Goal: Feedback & Contribution: Submit feedback/report problem

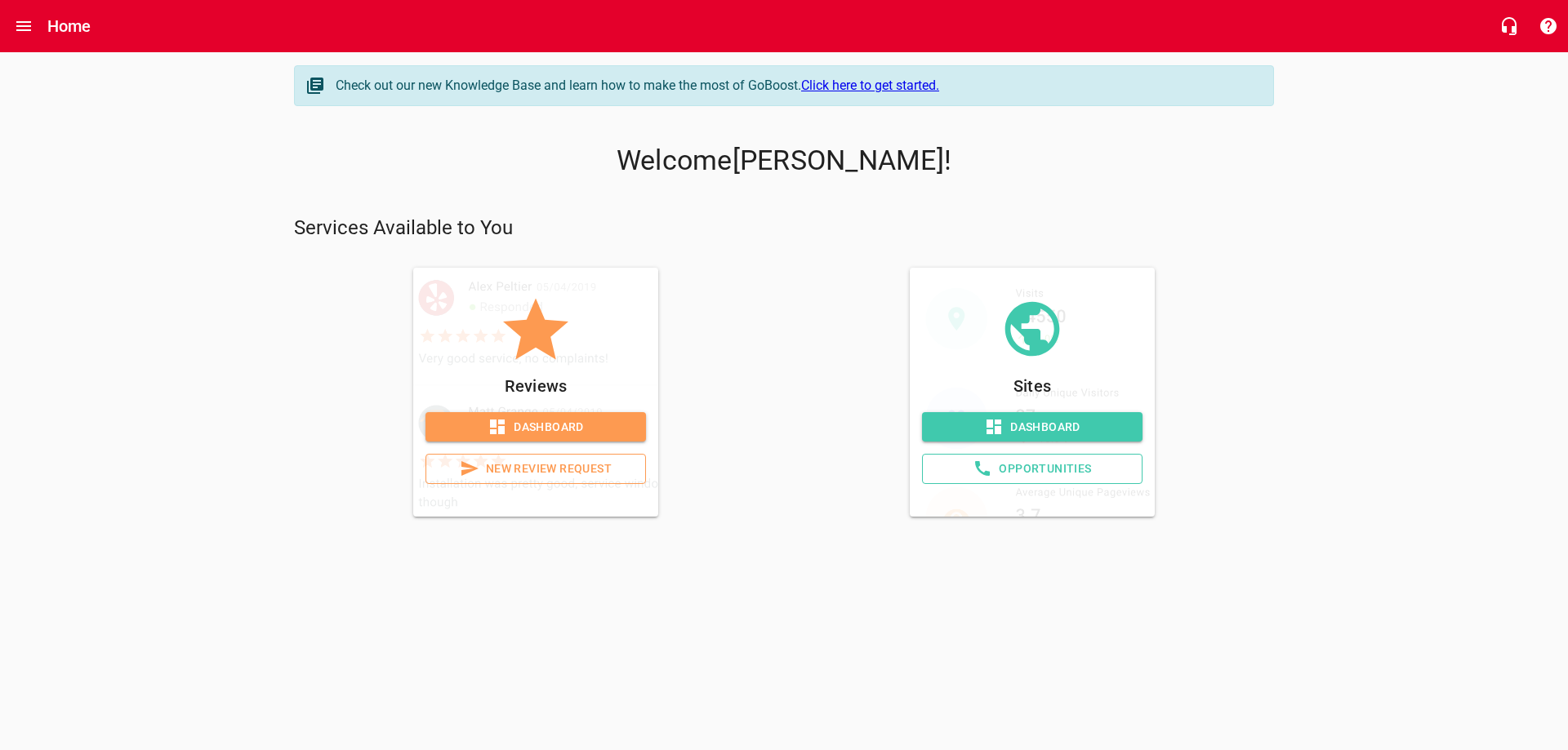
click at [551, 431] on span "Dashboard" at bounding box center [536, 427] width 194 height 21
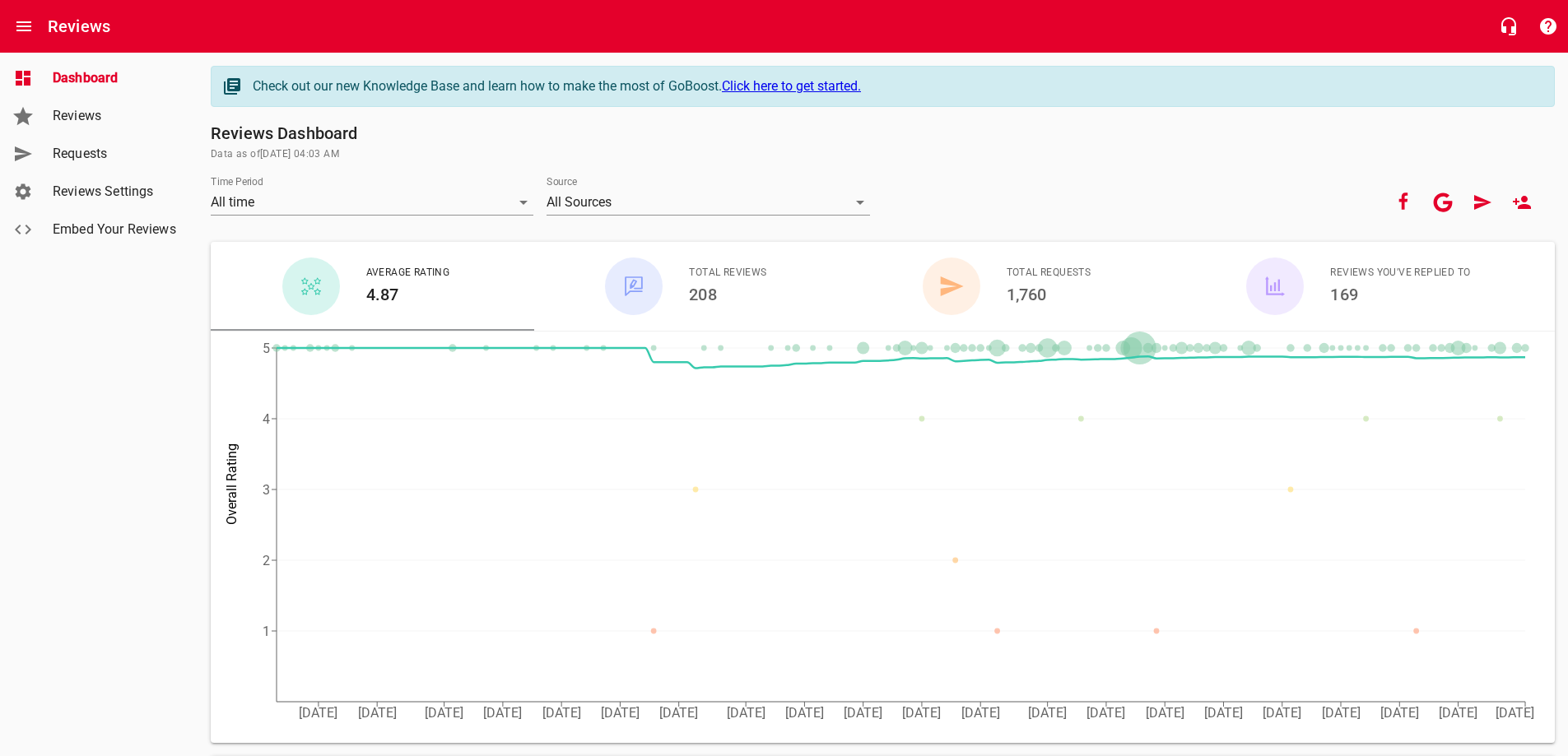
click at [88, 151] on span "Requests" at bounding box center [115, 154] width 125 height 20
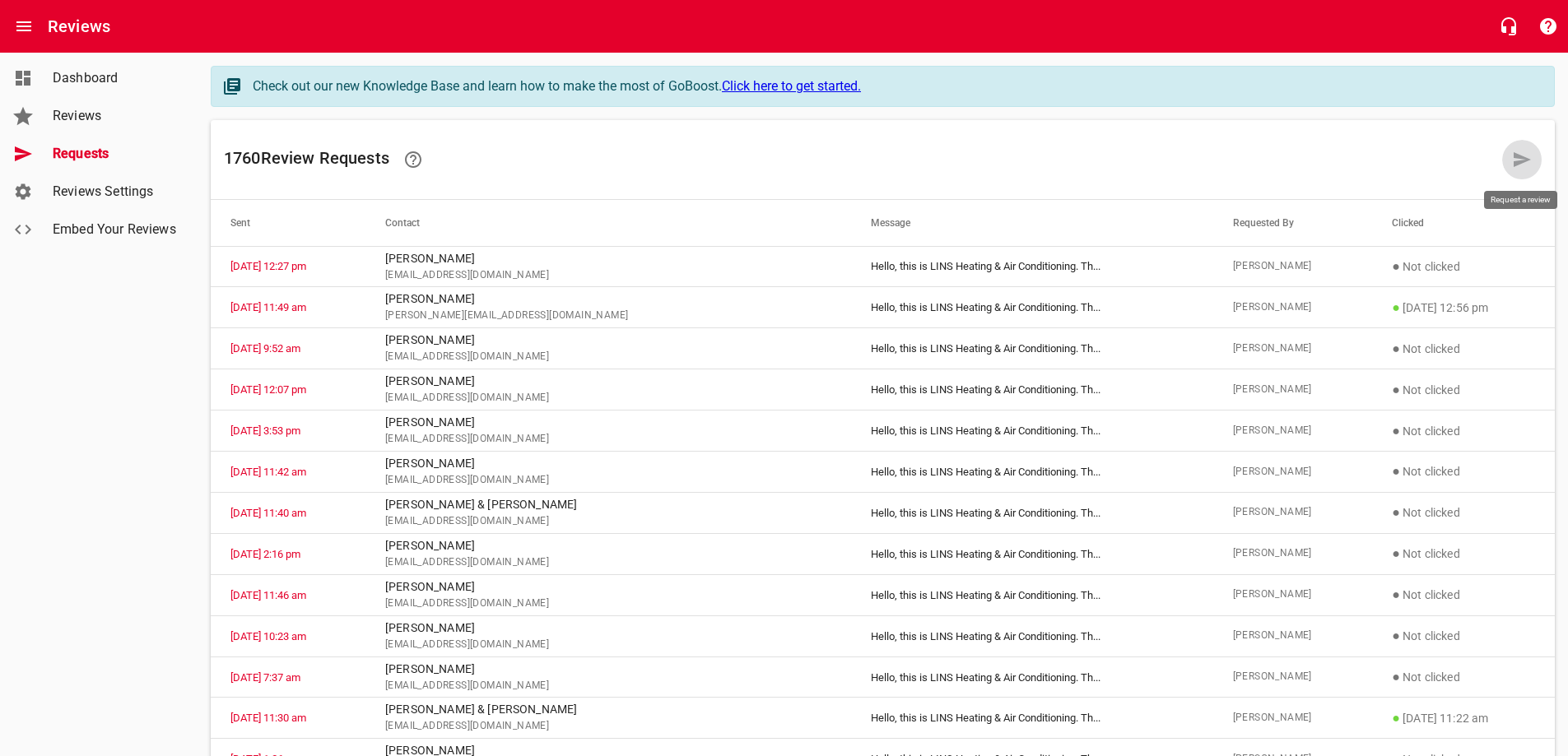
click at [1515, 158] on icon at bounding box center [1522, 160] width 17 height 15
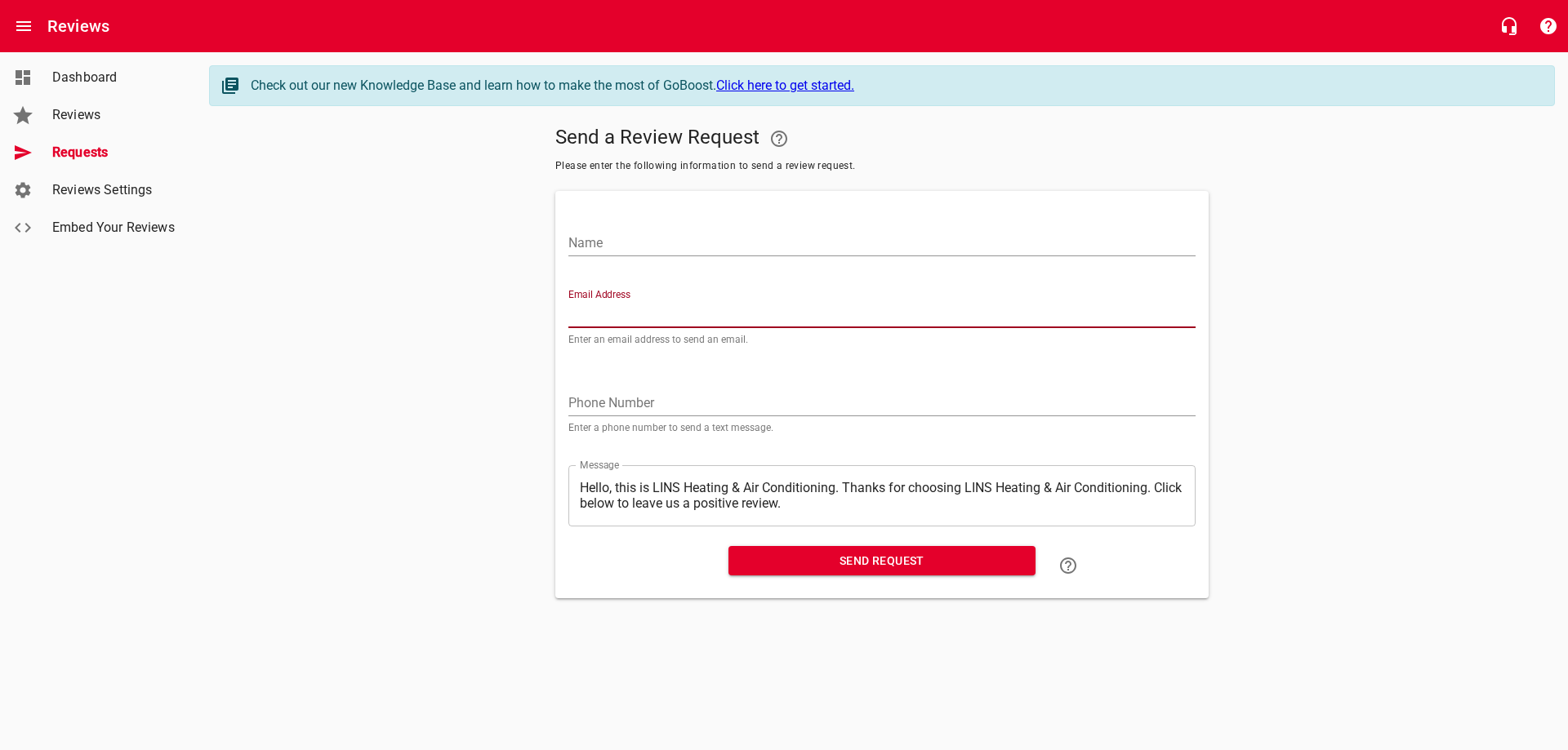
paste input "[EMAIL_ADDRESS][DOMAIN_NAME]"
type input "[EMAIL_ADDRESS][DOMAIN_NAME]"
click at [676, 244] on input "Name" at bounding box center [882, 243] width 627 height 26
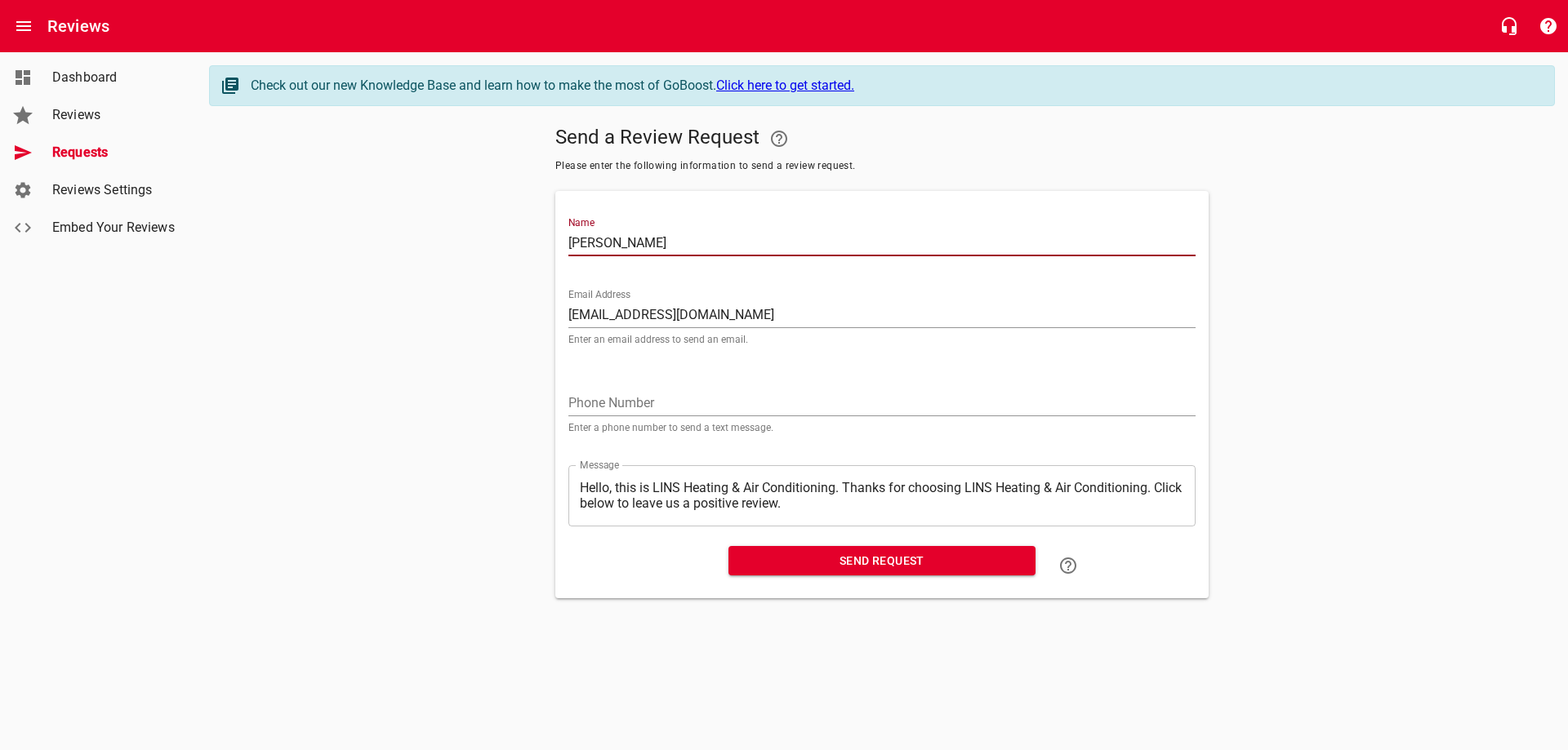
type input "[PERSON_NAME]"
click at [874, 554] on span "Send Request" at bounding box center [882, 561] width 281 height 21
